Goal: Information Seeking & Learning: Learn about a topic

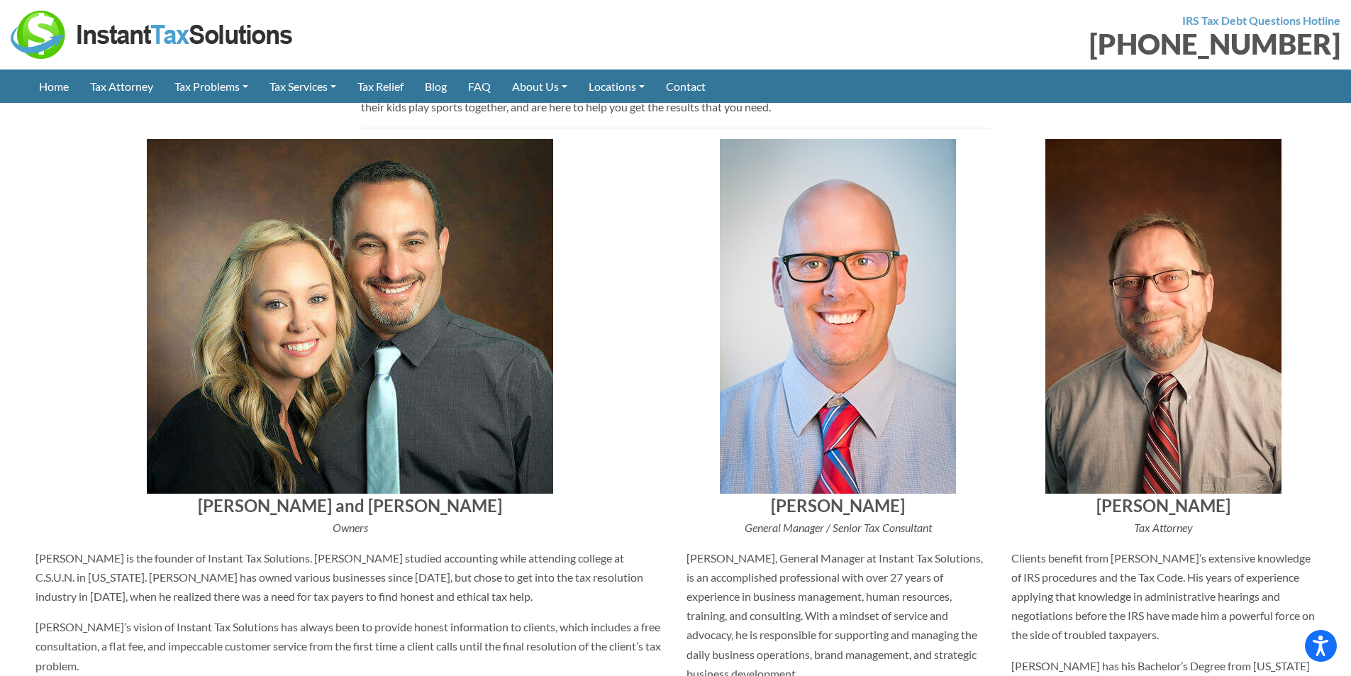
scroll to position [380, 0]
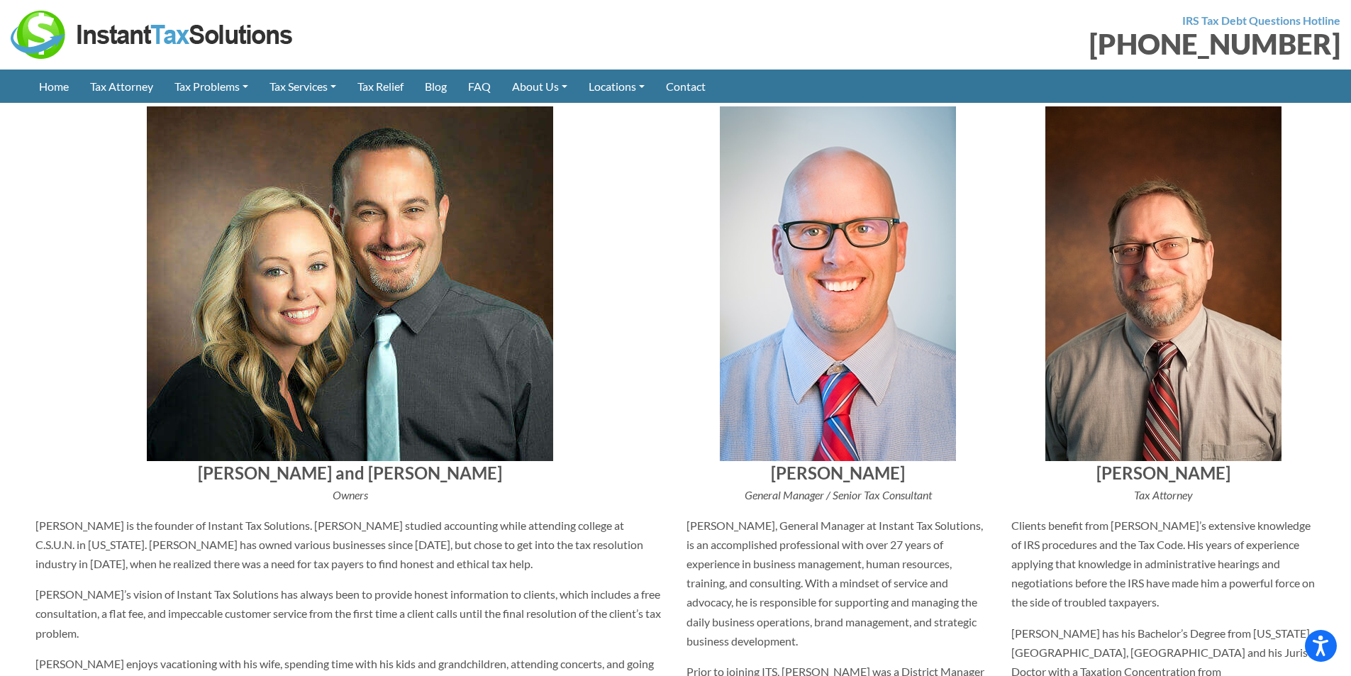
drag, startPoint x: 1356, startPoint y: 62, endPoint x: 427, endPoint y: 579, distance: 1063.5
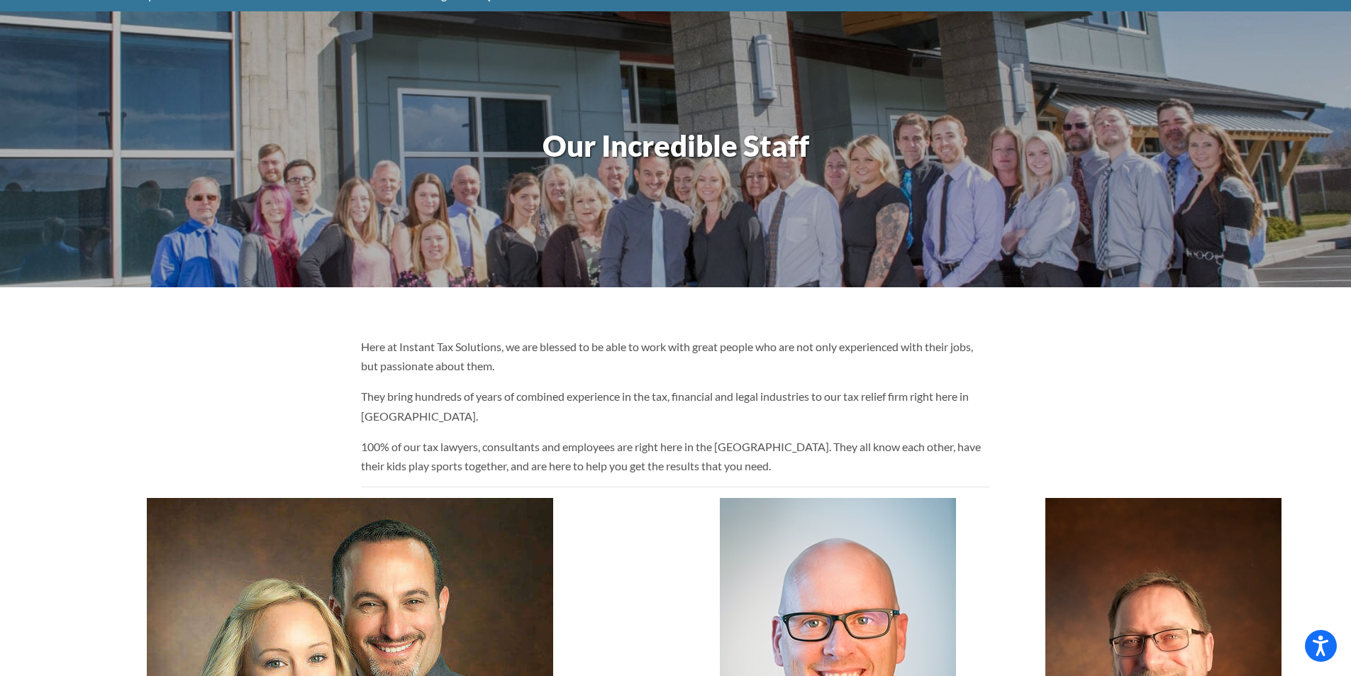
scroll to position [0, 0]
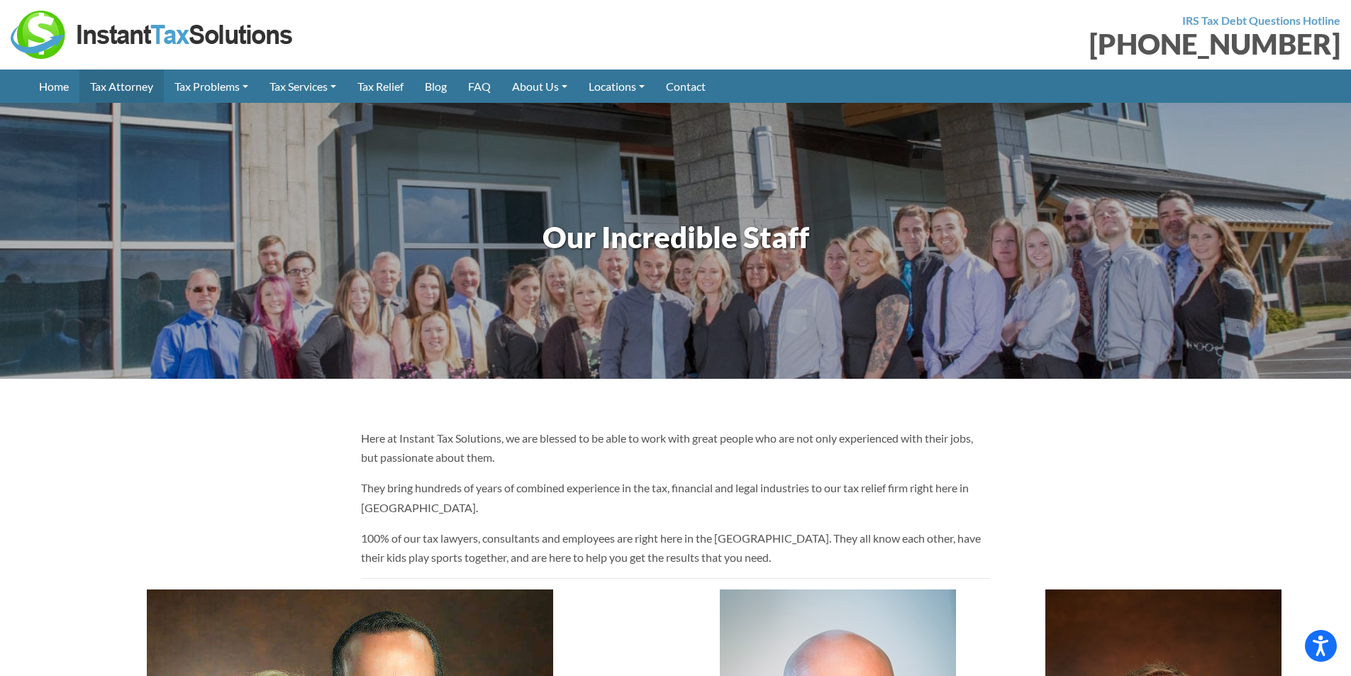
click at [111, 87] on link "Tax Attorney" at bounding box center [121, 85] width 84 height 33
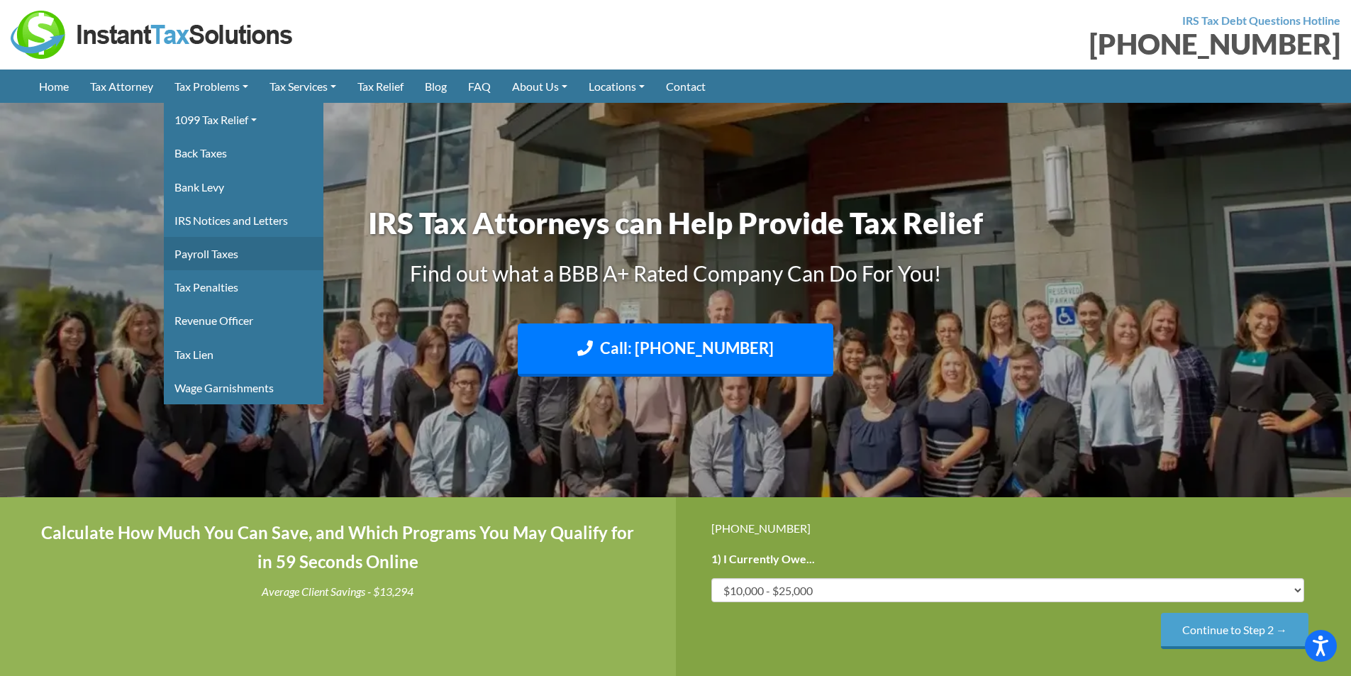
click at [205, 252] on link "Payroll Taxes" at bounding box center [244, 253] width 160 height 33
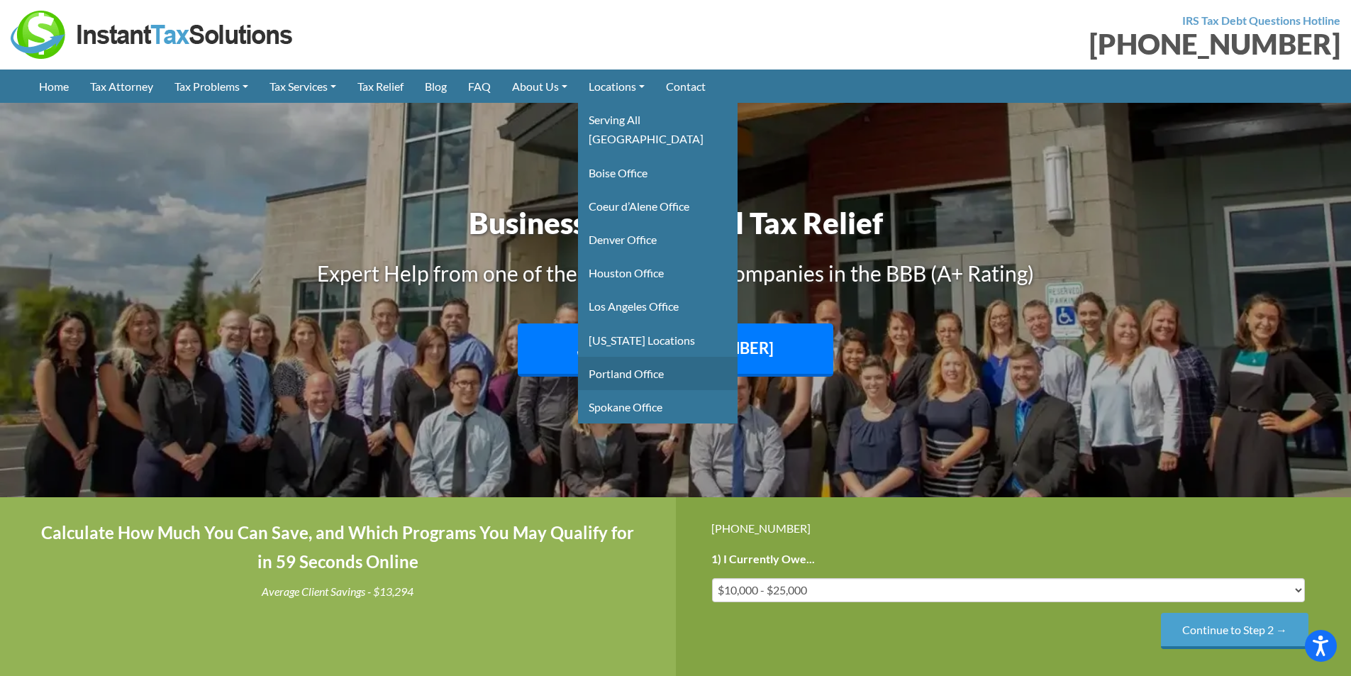
click at [634, 357] on link "Portland Office" at bounding box center [658, 373] width 160 height 33
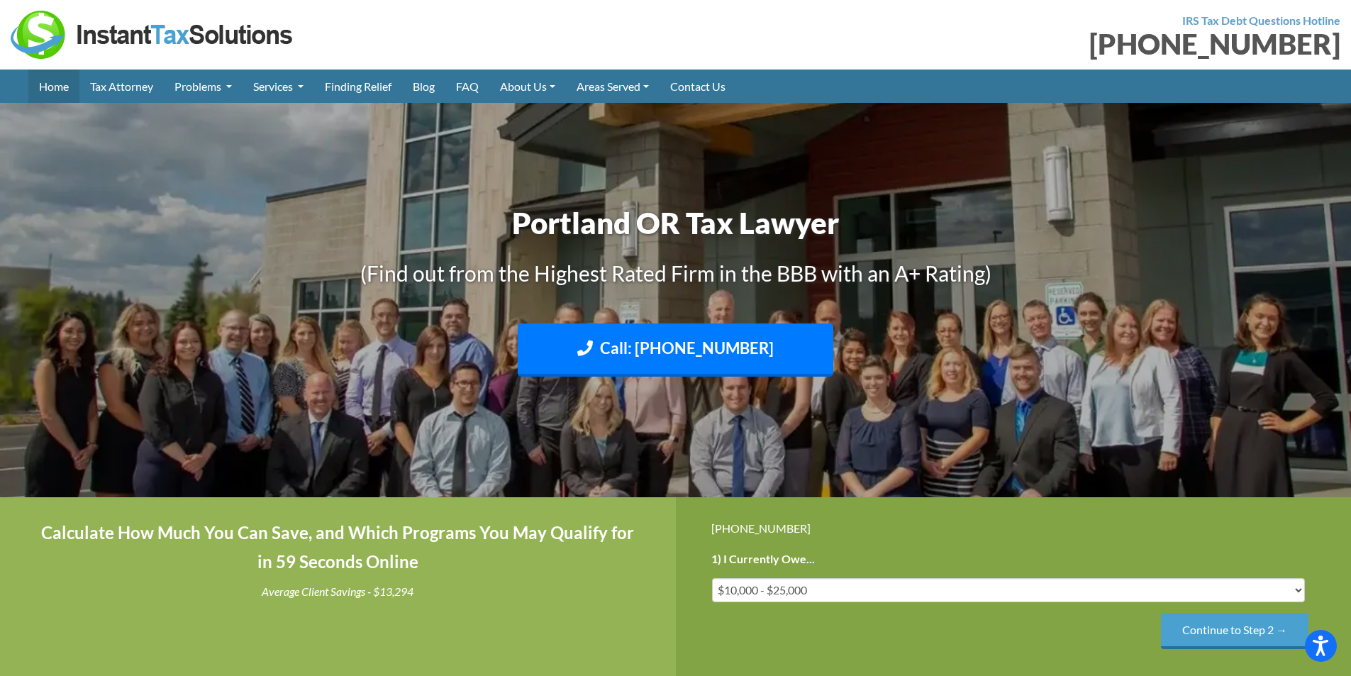
click at [55, 84] on link "Home" at bounding box center [53, 85] width 51 height 33
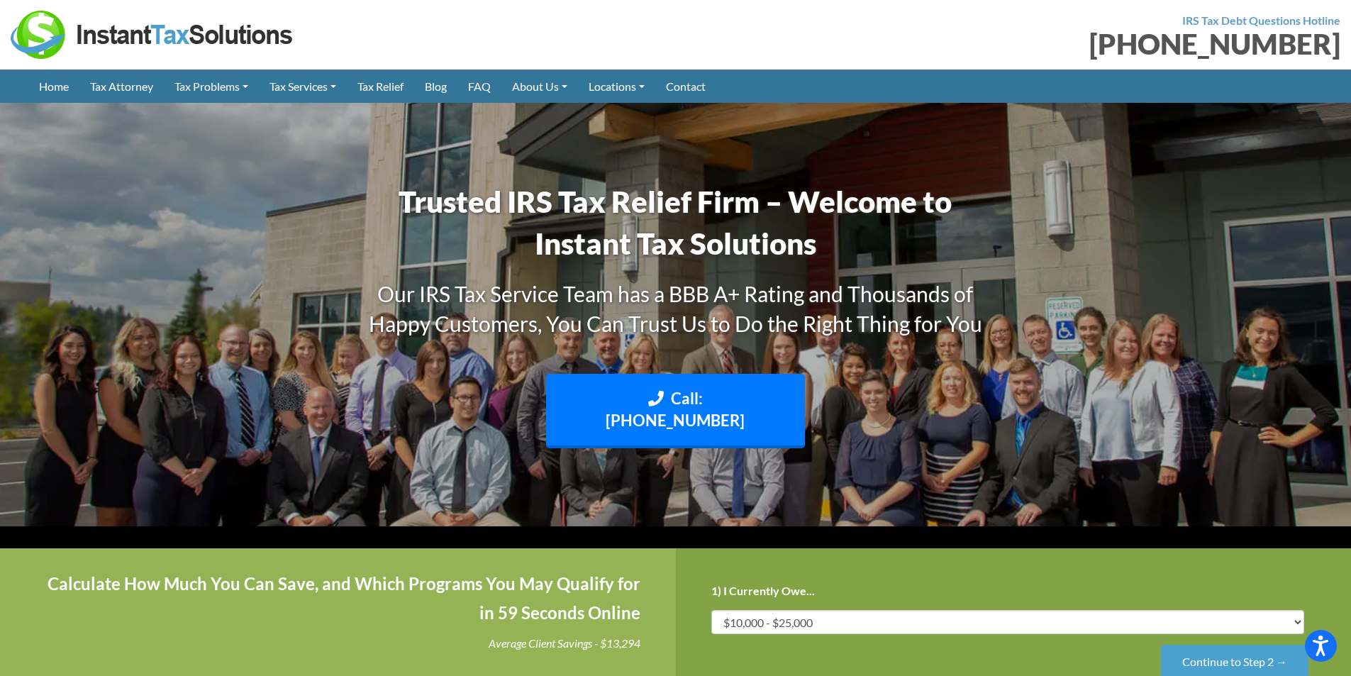
click at [46, 37] on img at bounding box center [153, 35] width 284 height 48
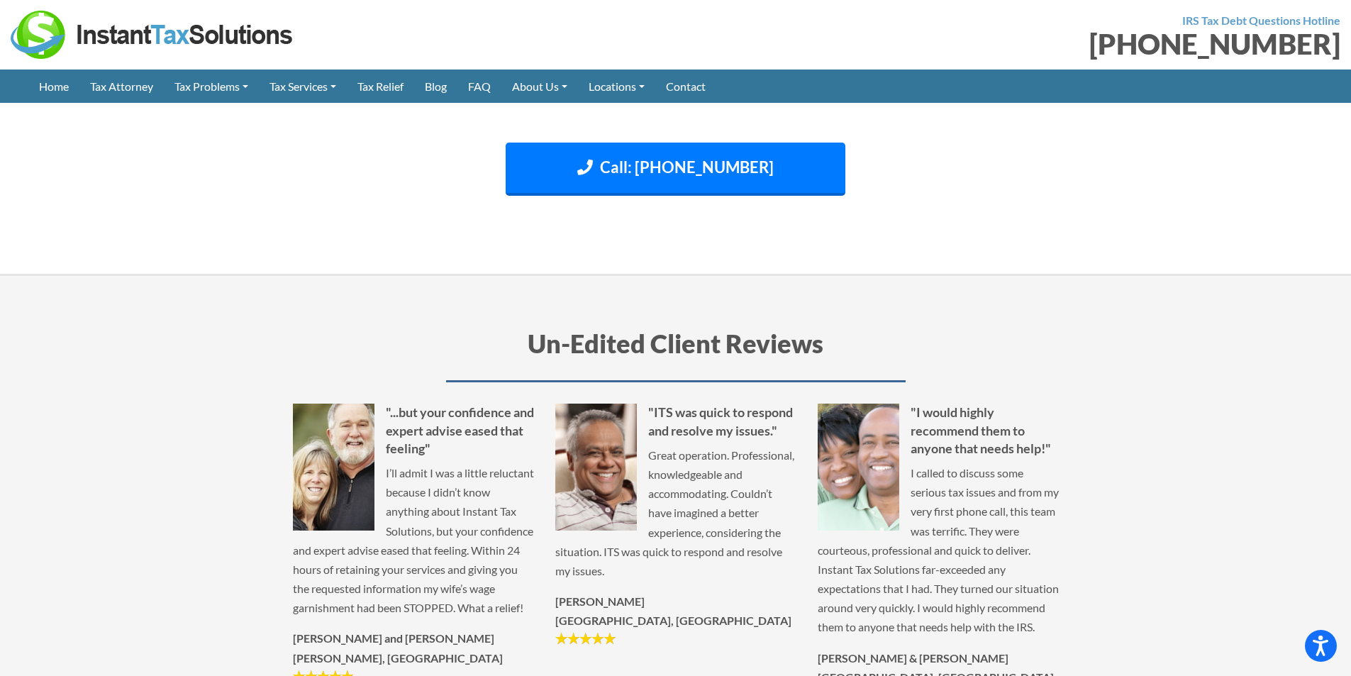
scroll to position [2926, 0]
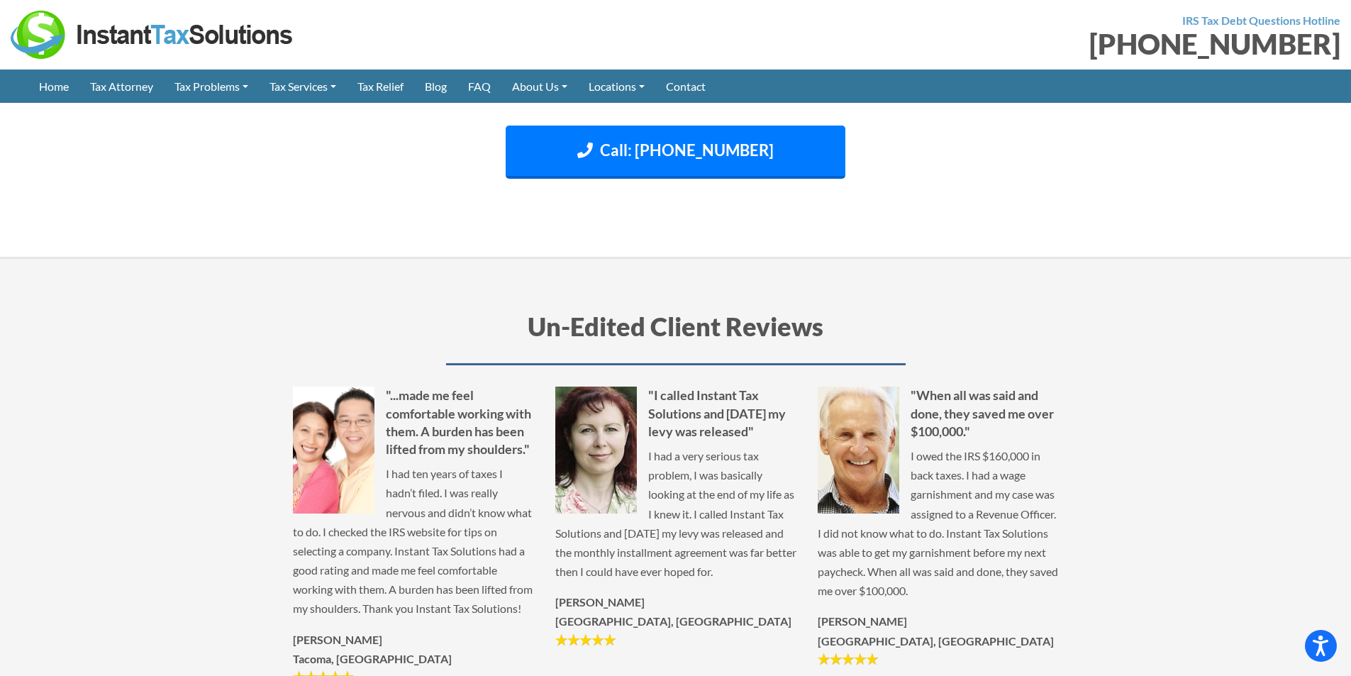
click at [456, 406] on h5 ""...made me feel comfortable working with them. A burden has been lifted from m…" at bounding box center [413, 422] width 241 height 72
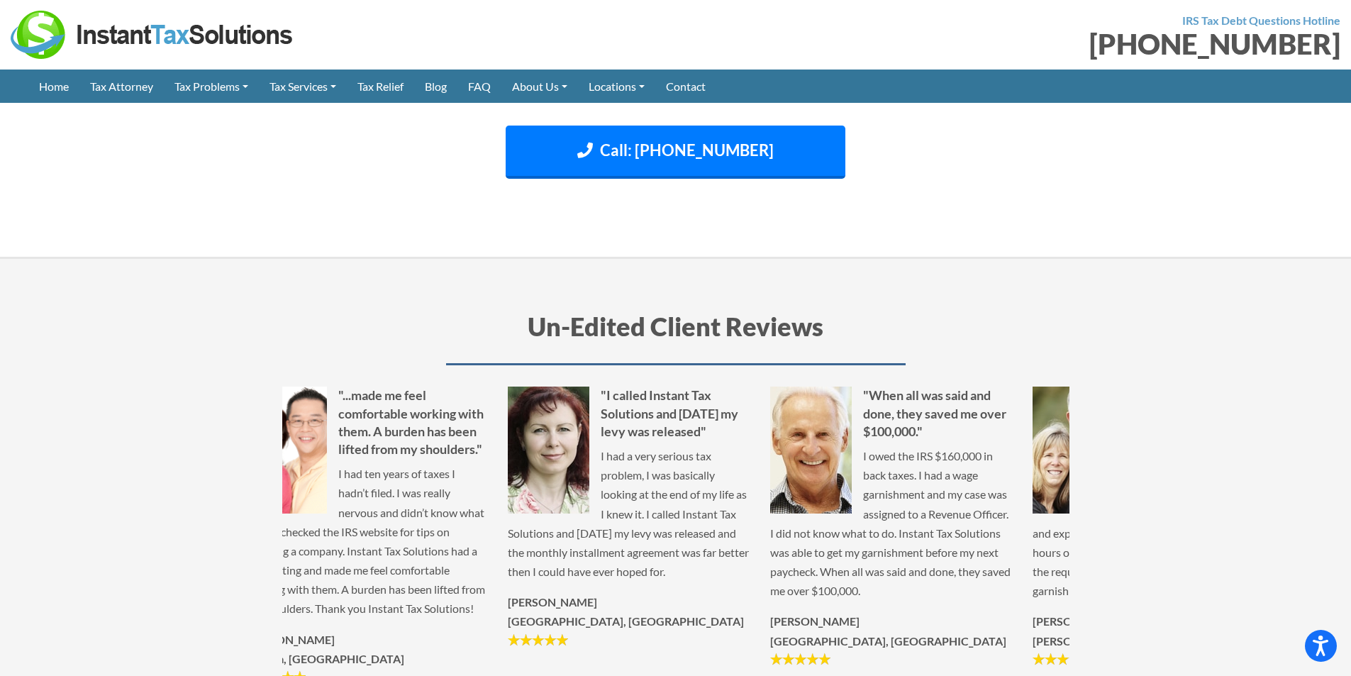
drag, startPoint x: 373, startPoint y: 536, endPoint x: 325, endPoint y: 622, distance: 98.1
click at [325, 622] on div ""...made me feel comfortable working with them. A burden has been lifted from m…" at bounding box center [366, 535] width 262 height 298
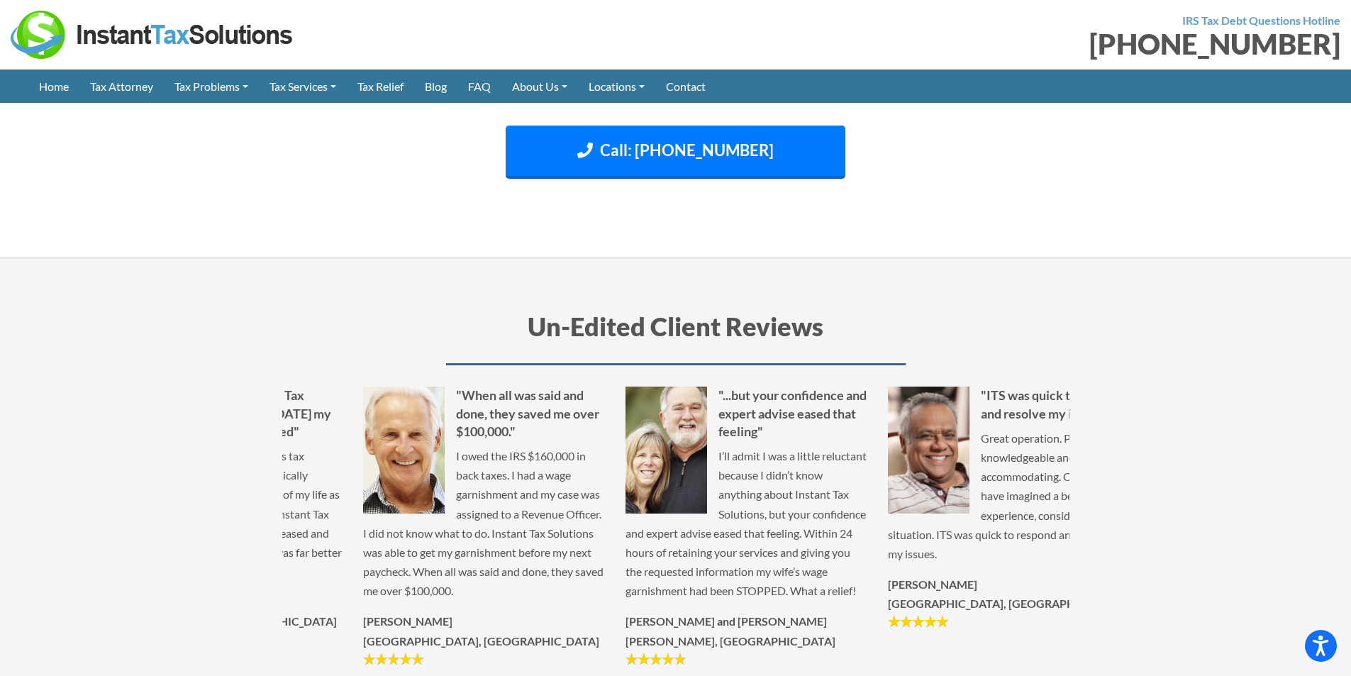
drag, startPoint x: 669, startPoint y: 559, endPoint x: 484, endPoint y: 564, distance: 184.4
click at [485, 564] on div ""When all was said and done, they saved me over $100,000." I owed the IRS $160,…" at bounding box center [483, 526] width 262 height 280
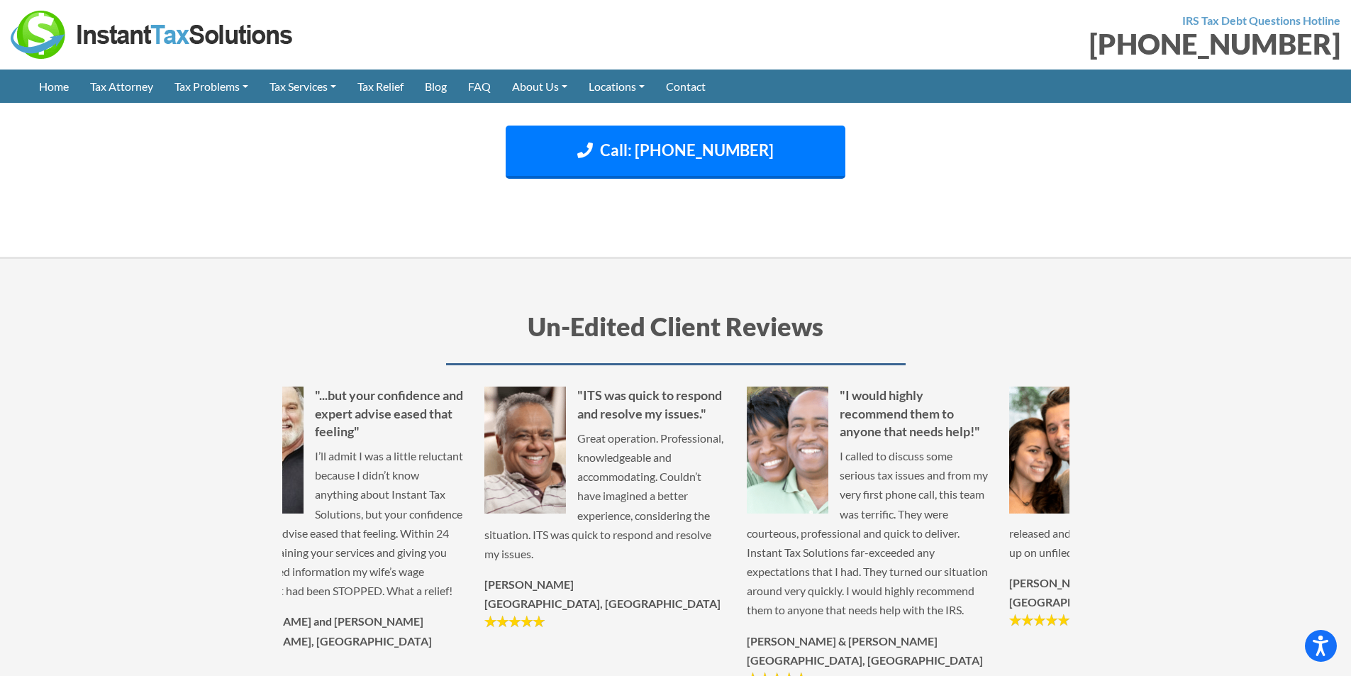
drag, startPoint x: 778, startPoint y: 510, endPoint x: 445, endPoint y: 515, distance: 333.2
click at [445, 515] on p "I’ll admit I was a little reluctant because I didn’t know anything about Instan…" at bounding box center [342, 523] width 241 height 155
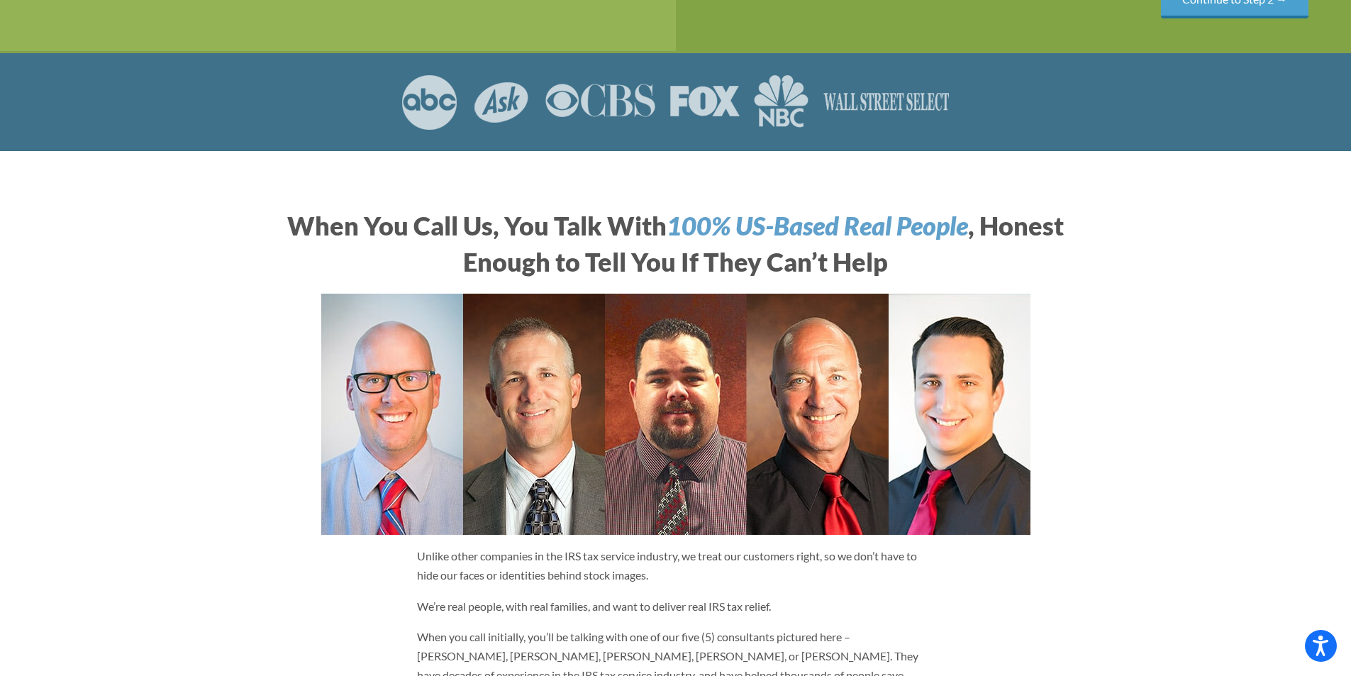
scroll to position [0, 0]
